Goal: Information Seeking & Learning: Learn about a topic

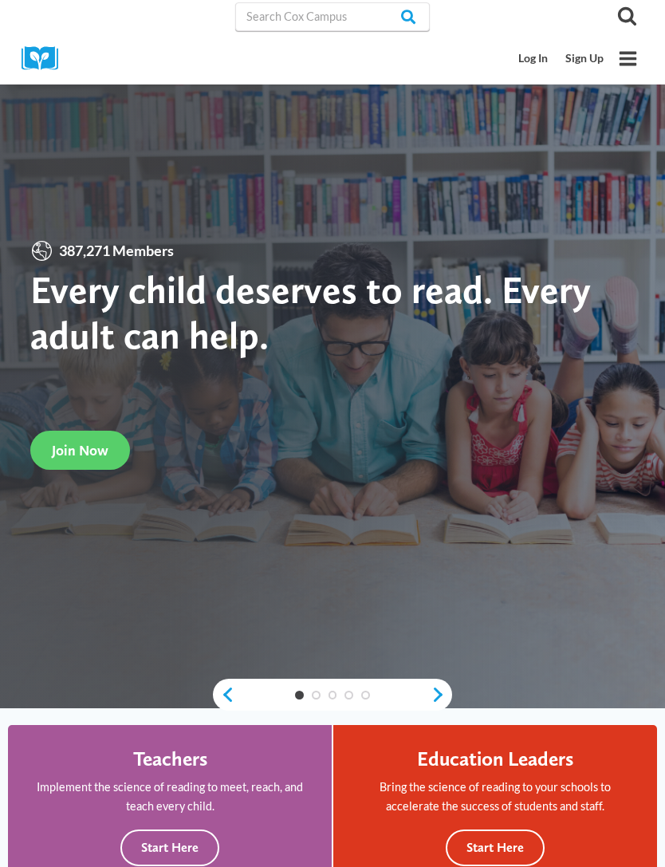
click at [527, 70] on link "Log In" at bounding box center [533, 58] width 47 height 29
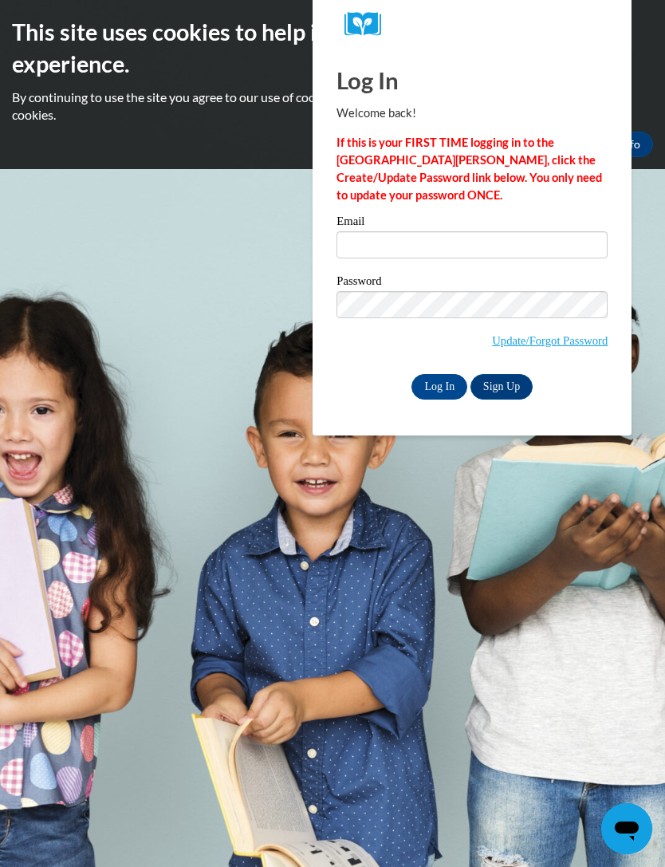
click at [449, 243] on input "Email" at bounding box center [471, 244] width 271 height 27
type input "[EMAIL_ADDRESS][DOMAIN_NAME]"
click at [439, 385] on input "Log In" at bounding box center [439, 387] width 56 height 26
click at [442, 385] on input "Log In" at bounding box center [439, 387] width 56 height 26
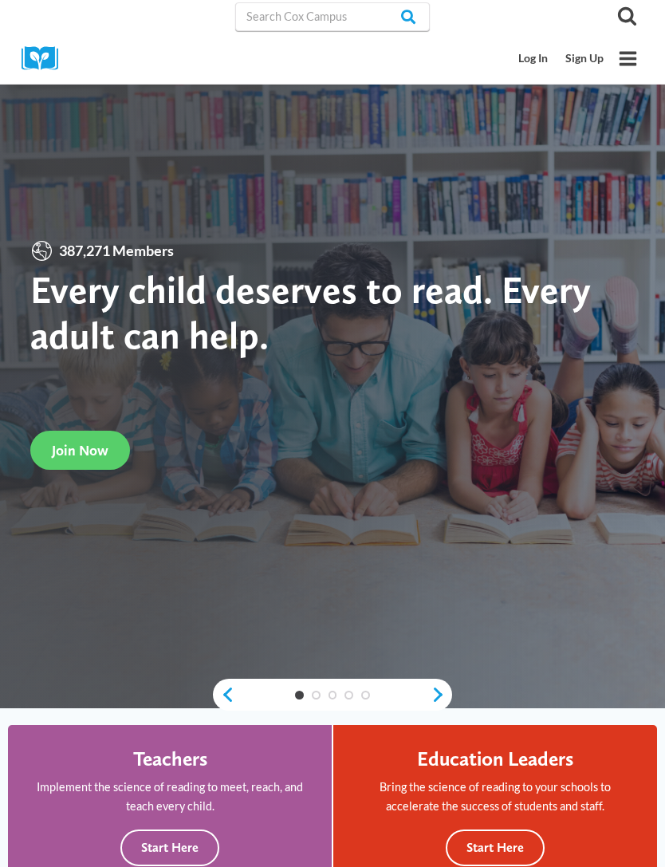
click at [537, 65] on link "Log In" at bounding box center [533, 58] width 47 height 29
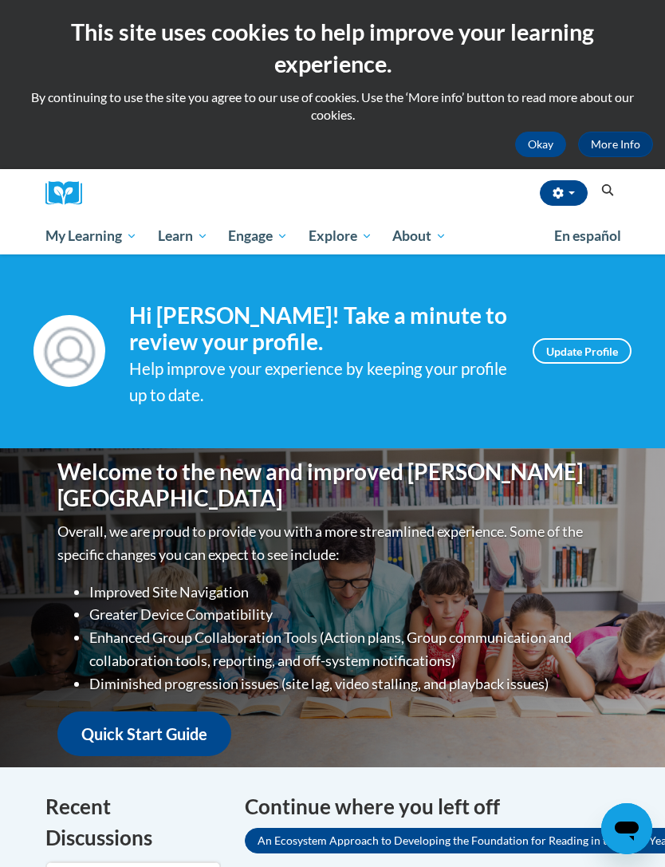
click at [0, 0] on span "My Course Progress" at bounding box center [0, 0] width 0 height 0
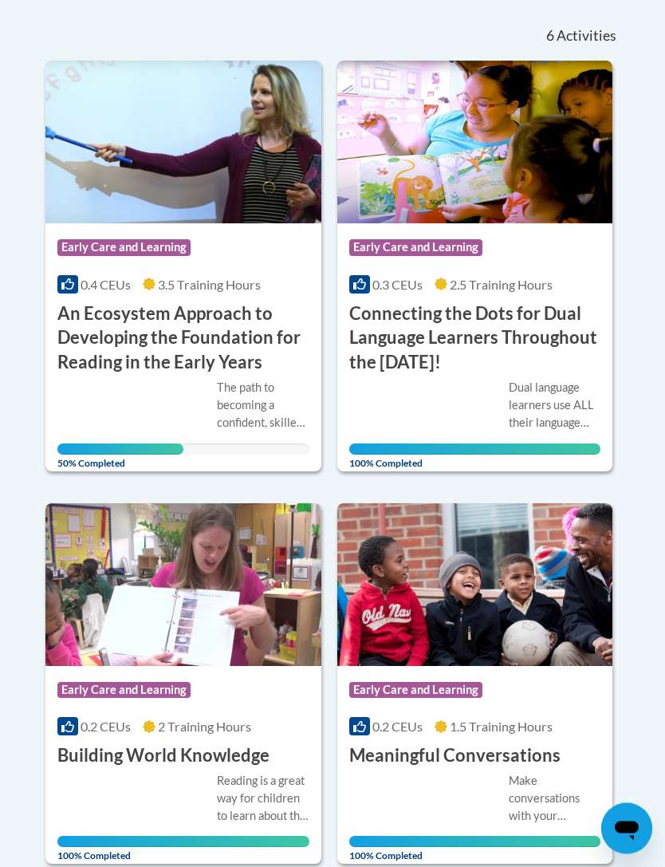
scroll to position [384, 0]
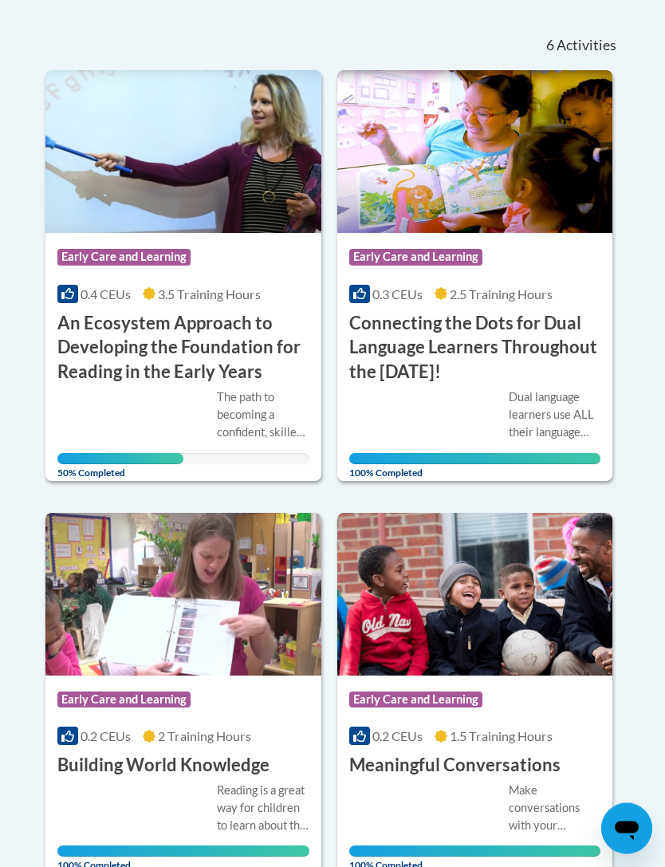
click at [208, 361] on h3 "An Ecosystem Approach to Developing the Foundation for Reading in the Early Yea…" at bounding box center [183, 348] width 252 height 73
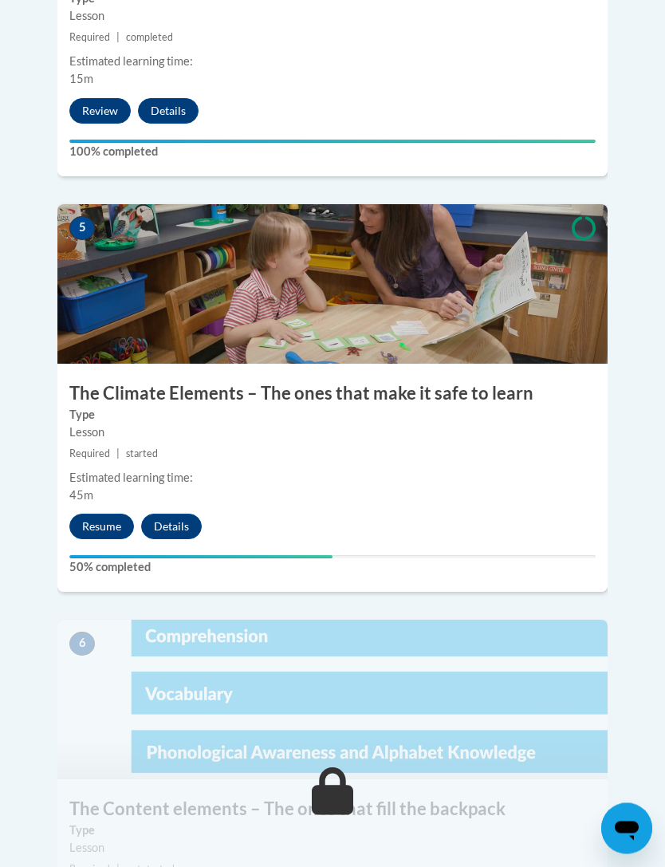
scroll to position [2211, 0]
click at [99, 513] on button "Resume" at bounding box center [101, 526] width 65 height 26
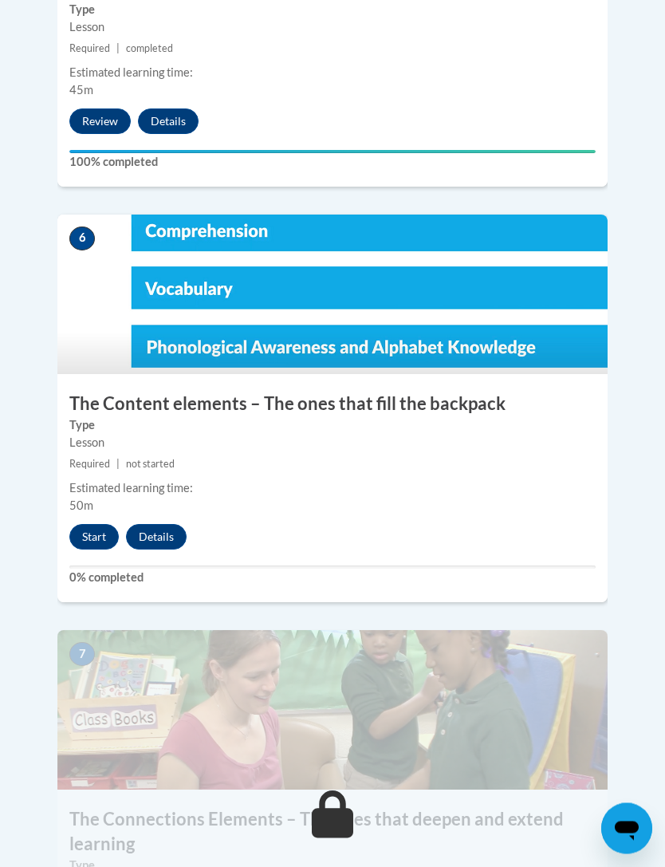
scroll to position [2615, 0]
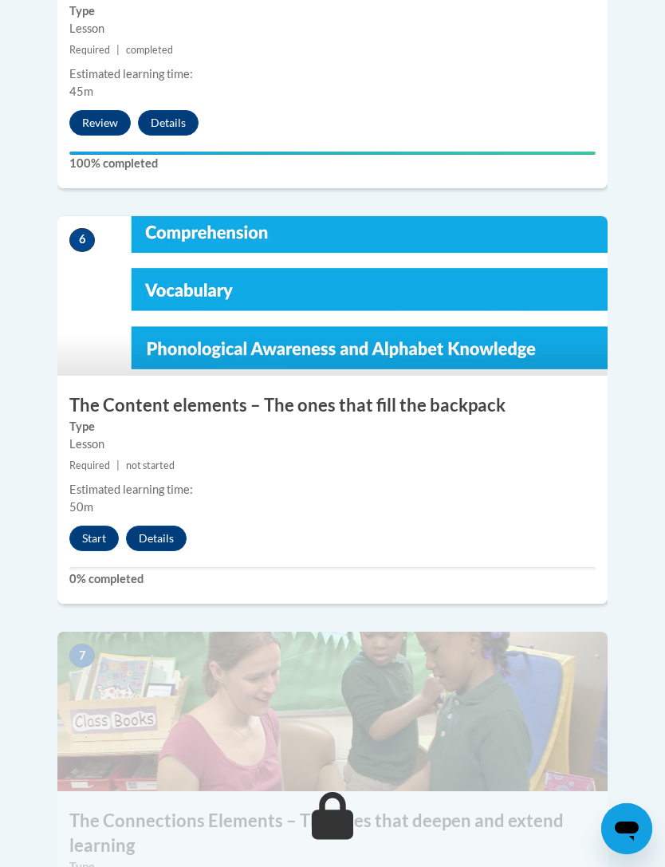
click at [86, 525] on button "Start" at bounding box center [93, 538] width 49 height 26
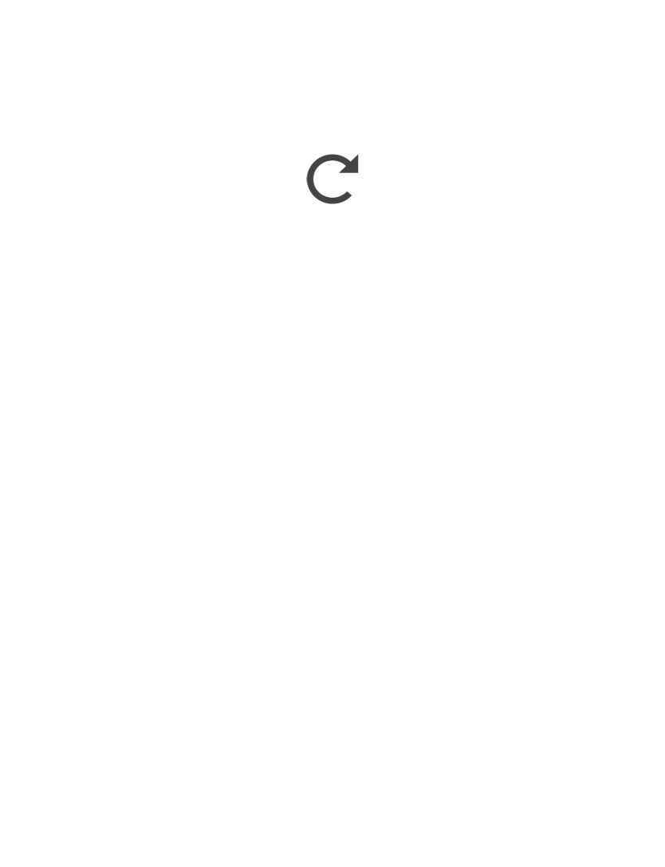
scroll to position [3008, 0]
